Goal: Information Seeking & Learning: Learn about a topic

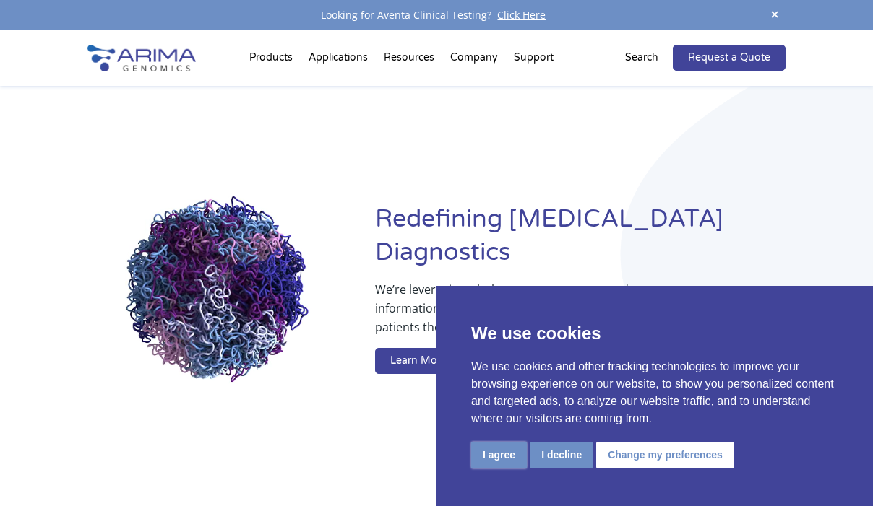
click at [509, 454] on button "I agree" at bounding box center [499, 455] width 56 height 27
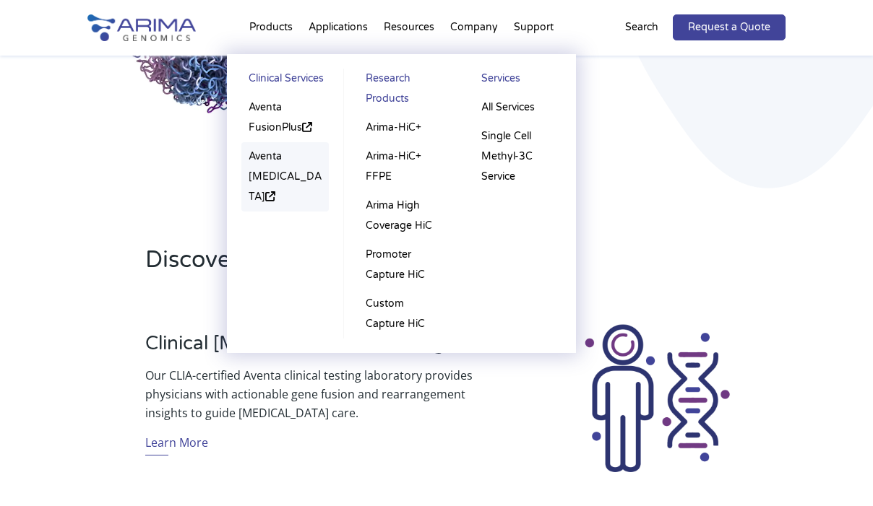
scroll to position [291, 0]
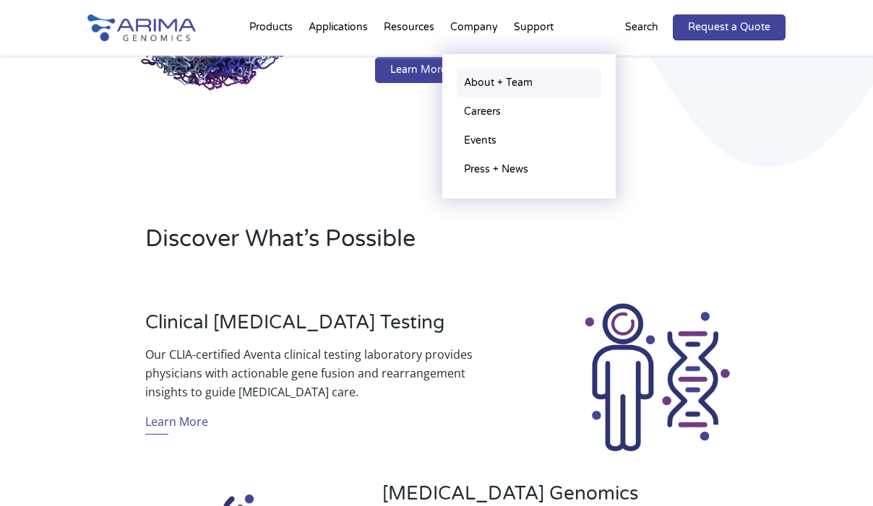
click at [486, 84] on link "About + Team" at bounding box center [529, 83] width 145 height 29
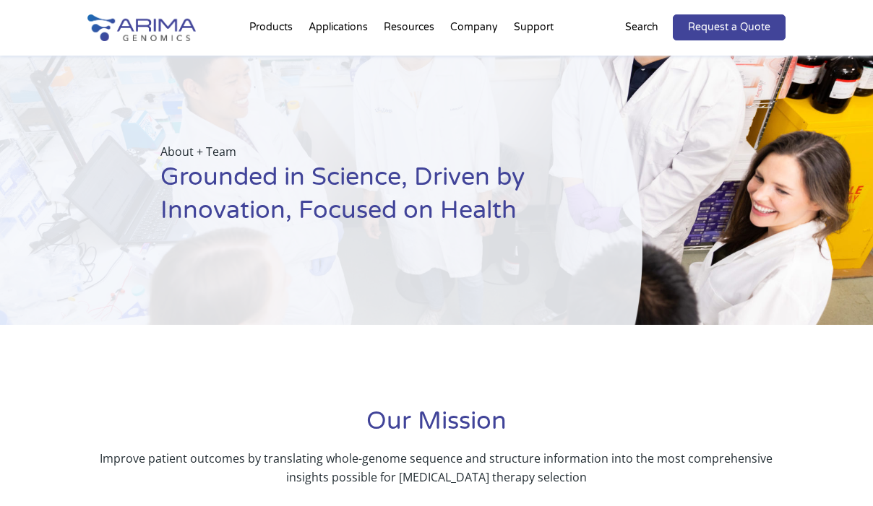
scroll to position [30, 0]
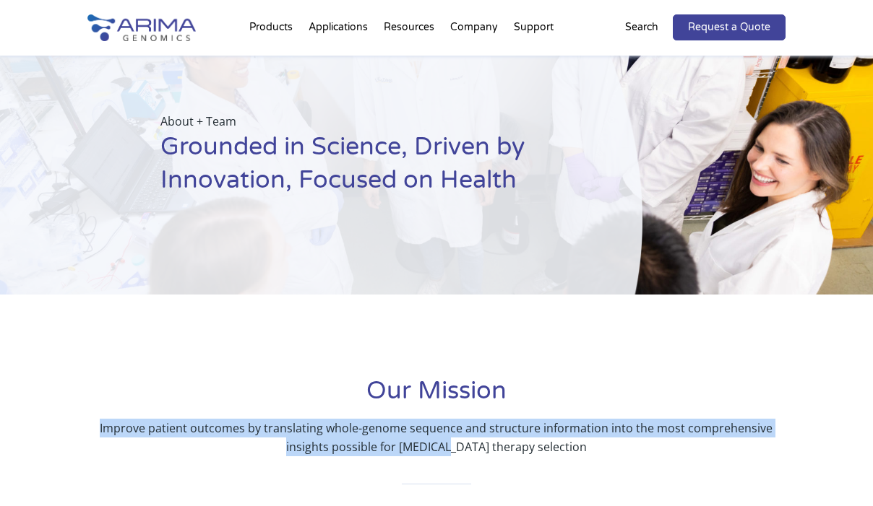
drag, startPoint x: 105, startPoint y: 425, endPoint x: 472, endPoint y: 449, distance: 367.9
click at [472, 449] on p "Improve patient outcomes by translating whole-genome sequence and structure inf…" at bounding box center [436, 438] width 698 height 38
drag, startPoint x: 564, startPoint y: 448, endPoint x: 131, endPoint y: 415, distance: 434.7
click at [131, 415] on div "Our Mission Improve patient outcomes by translating whole-genome sequence and s…" at bounding box center [436, 416] width 698 height 82
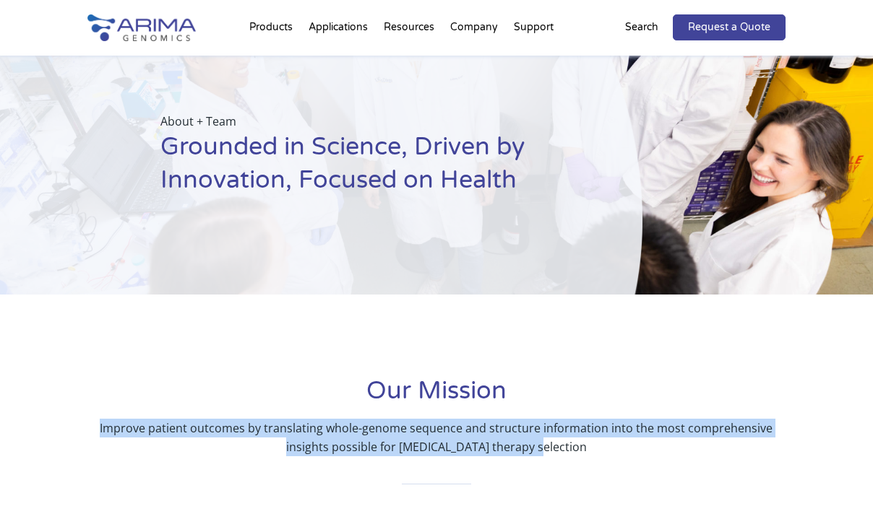
copy div "Improve patient outcomes by translating whole-genome sequence and structure inf…"
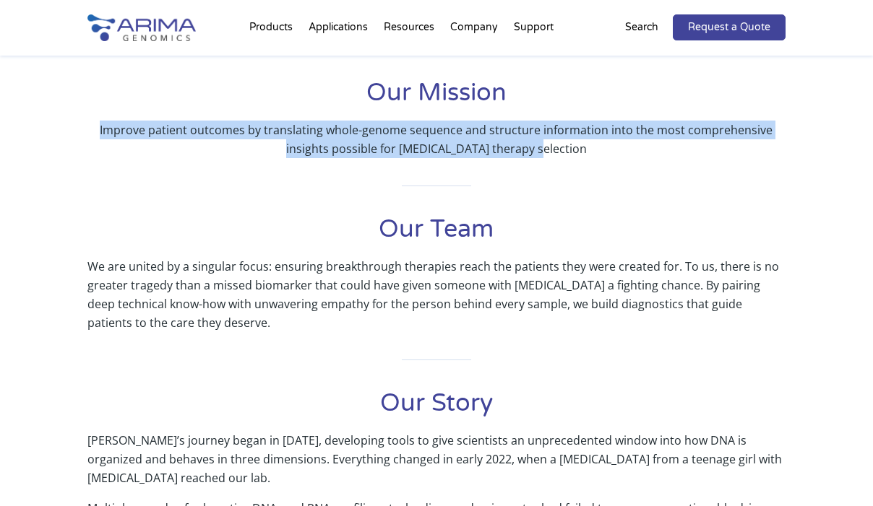
scroll to position [347, 0]
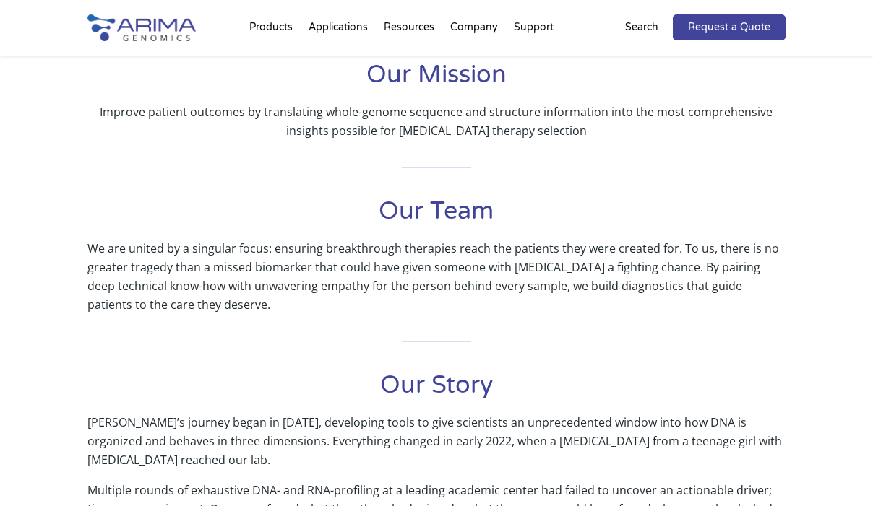
click at [283, 277] on p "We are united by a singular focus: ensuring breakthrough therapies reach the pa…" at bounding box center [436, 276] width 698 height 75
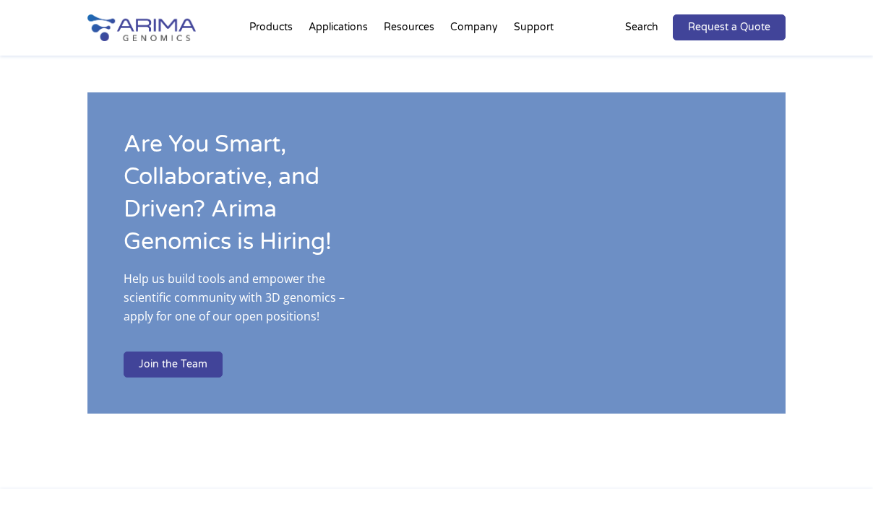
scroll to position [2703, 0]
